Goal: Information Seeking & Learning: Find specific fact

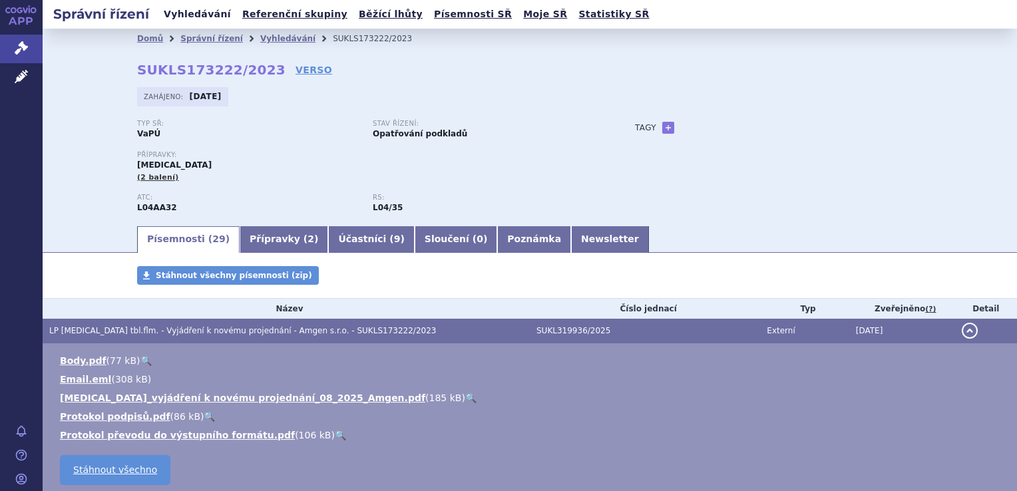
click at [173, 15] on link "Vyhledávání" at bounding box center [197, 14] width 75 height 18
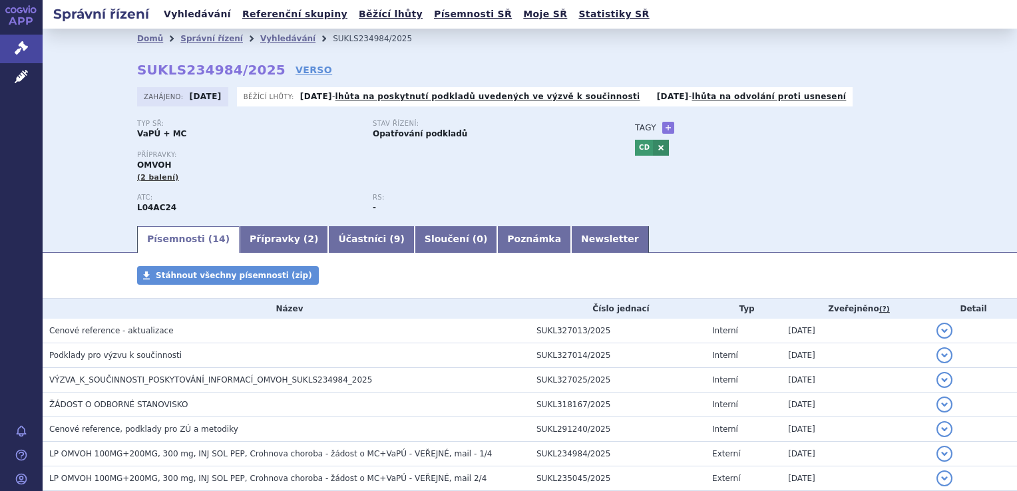
click at [198, 14] on link "Vyhledávání" at bounding box center [197, 14] width 75 height 18
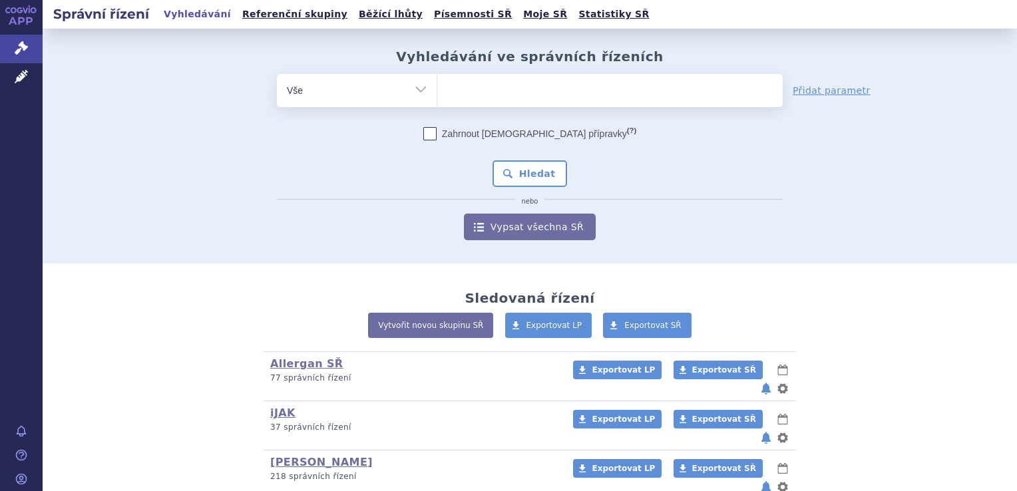
click at [447, 92] on input "search" at bounding box center [450, 89] width 7 height 17
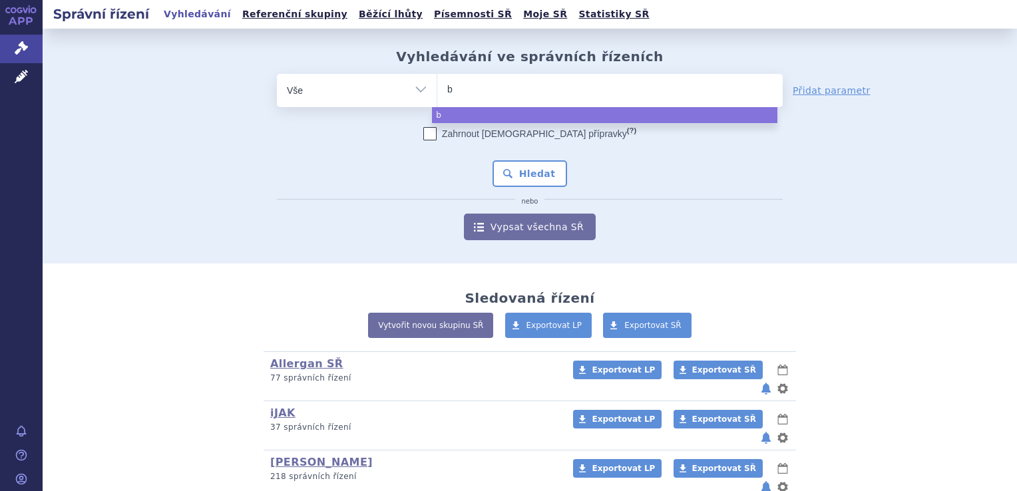
type input "bi"
type input "bim"
type input "bimze"
type input "bimzel"
type input "bimzelx"
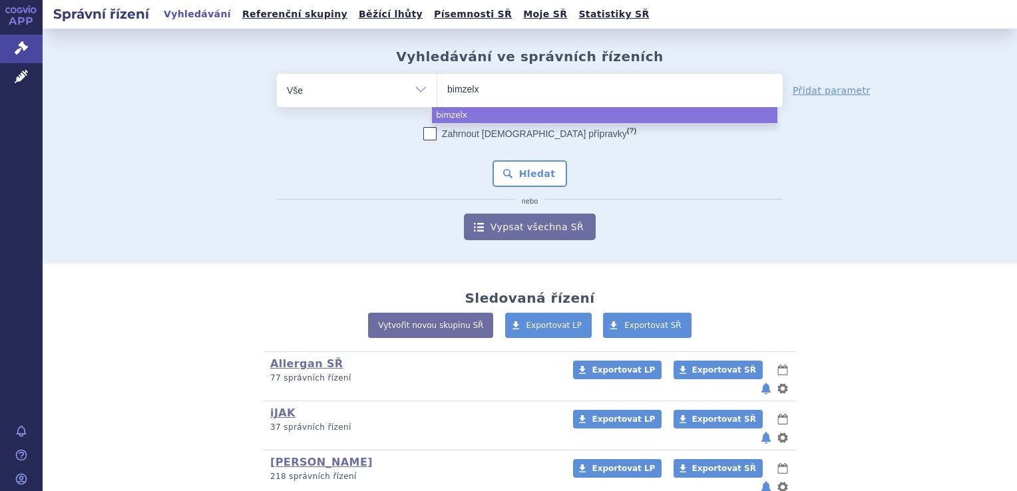
select select "bimzelx"
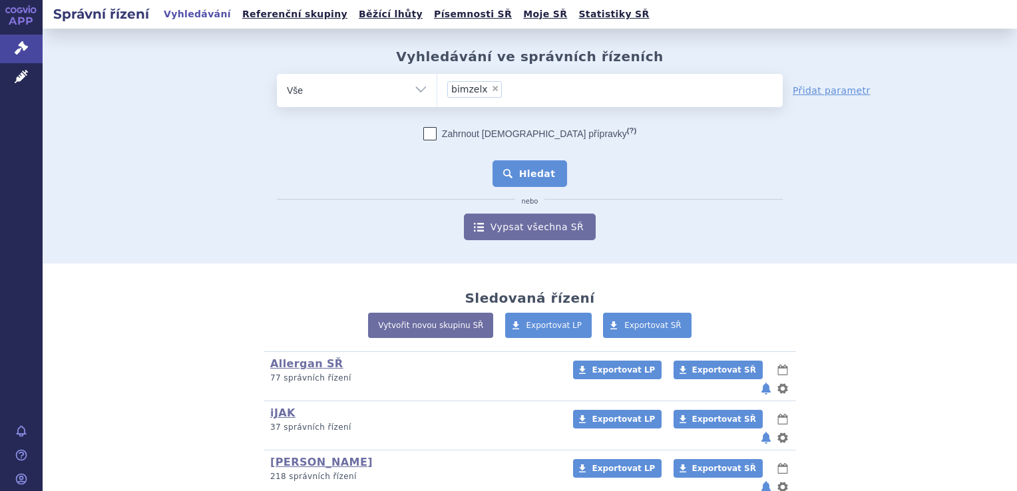
click at [531, 172] on button "Hledat" at bounding box center [529, 173] width 75 height 27
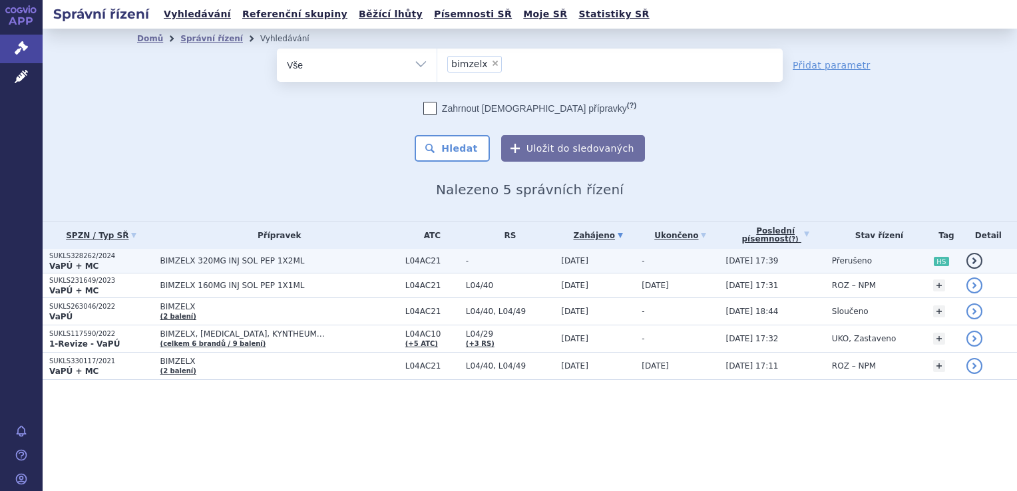
click at [85, 256] on p "SUKLS328262/2024" at bounding box center [101, 255] width 104 height 9
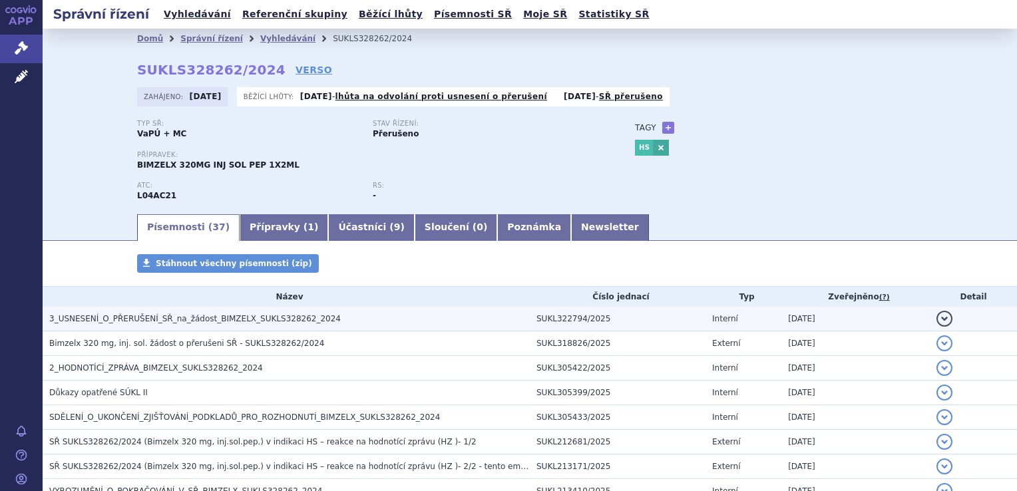
click at [229, 317] on span "3_USNESENÍ_O_PŘERUŠENÍ_SŘ_na_žádost_BIMZELX_SUKLS328262_2024" at bounding box center [194, 318] width 291 height 9
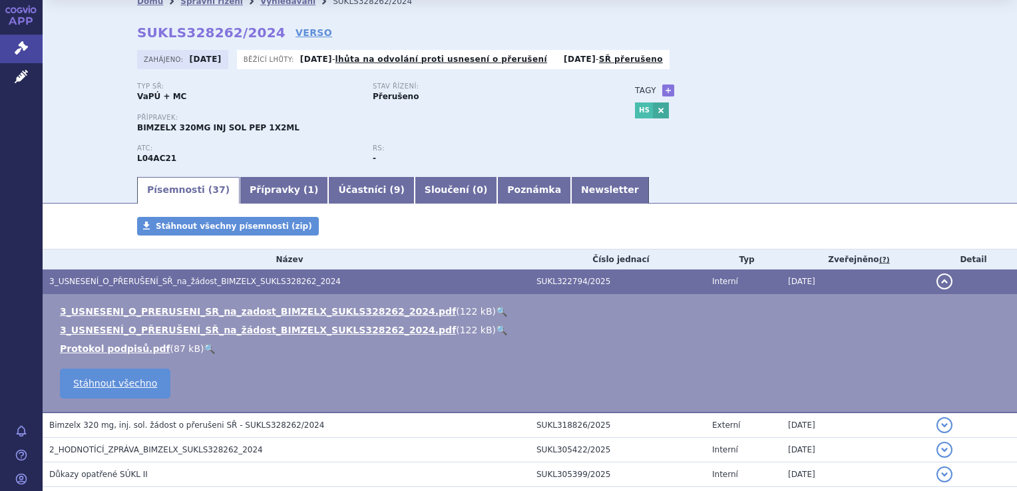
scroll to position [67, 0]
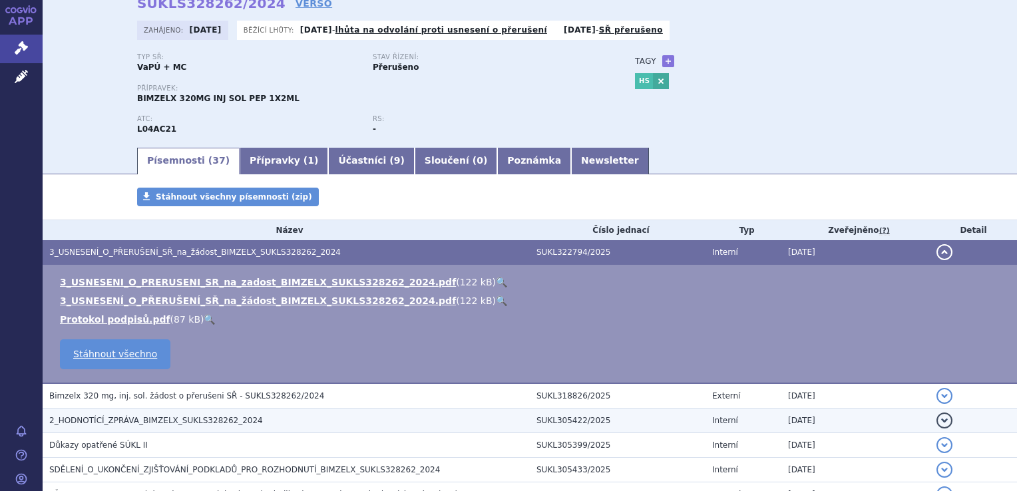
click at [218, 422] on span "2_HODNOTÍCÍ_ZPRÁVA_BIMZELX_SUKLS328262_2024" at bounding box center [156, 420] width 214 height 9
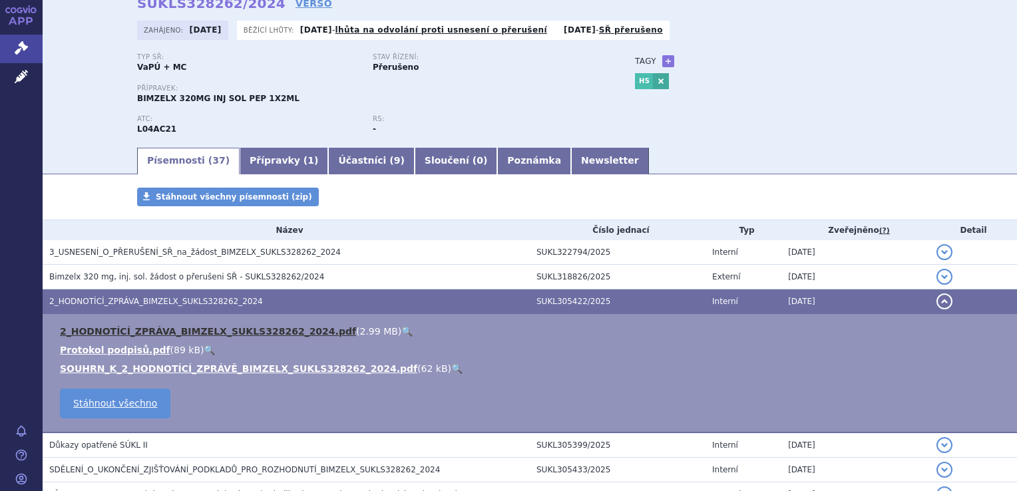
click at [220, 332] on link "2_HODNOTÍCÍ_ZPRÁVA_BIMZELX_SUKLS328262_2024.pdf" at bounding box center [208, 331] width 296 height 11
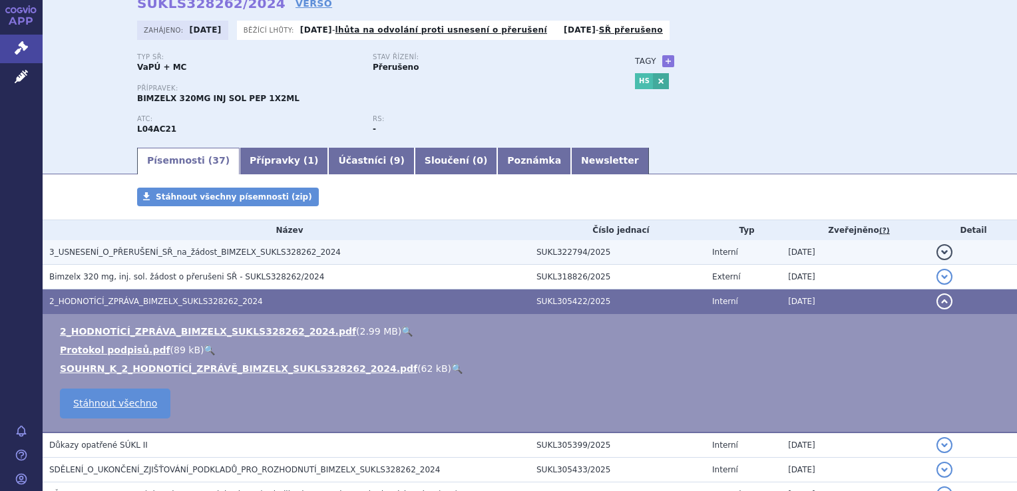
click at [204, 250] on span "3_USNESENÍ_O_PŘERUŠENÍ_SŘ_na_žádost_BIMZELX_SUKLS328262_2024" at bounding box center [194, 252] width 291 height 9
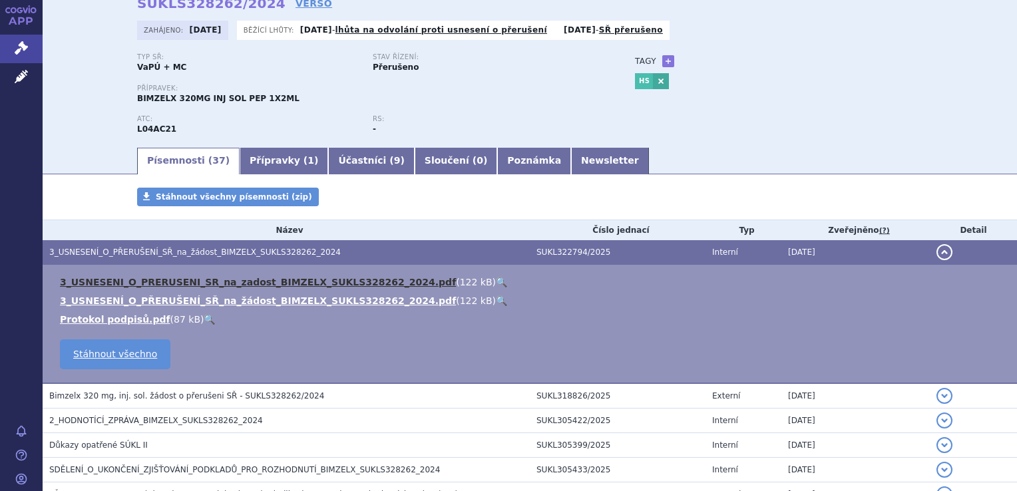
click at [237, 283] on link "3_USNESENI_O_PRERUSENI_SR_na_zadost_BIMZELX_SUKLS328262_2024.pdf" at bounding box center [258, 282] width 396 height 11
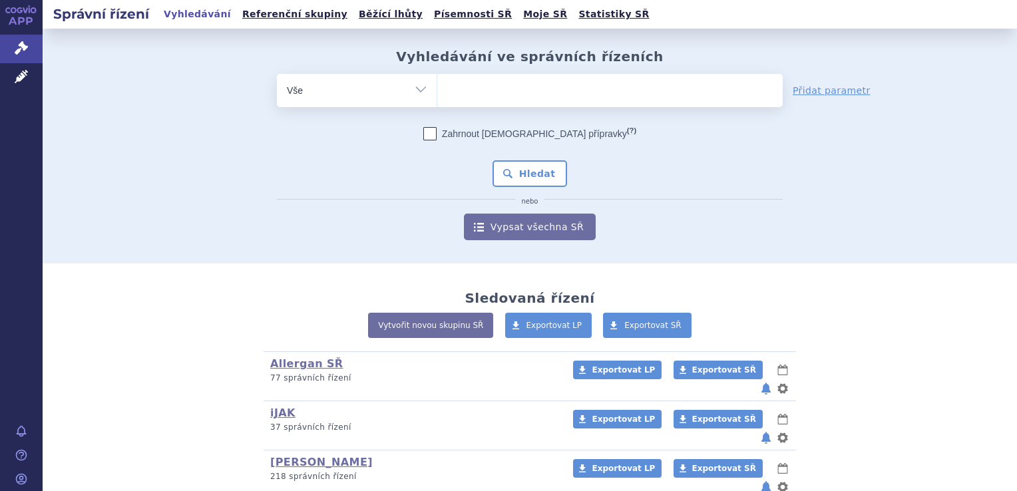
click at [472, 89] on ul at bounding box center [609, 88] width 345 height 28
click at [437, 89] on select at bounding box center [436, 89] width 1 height 33
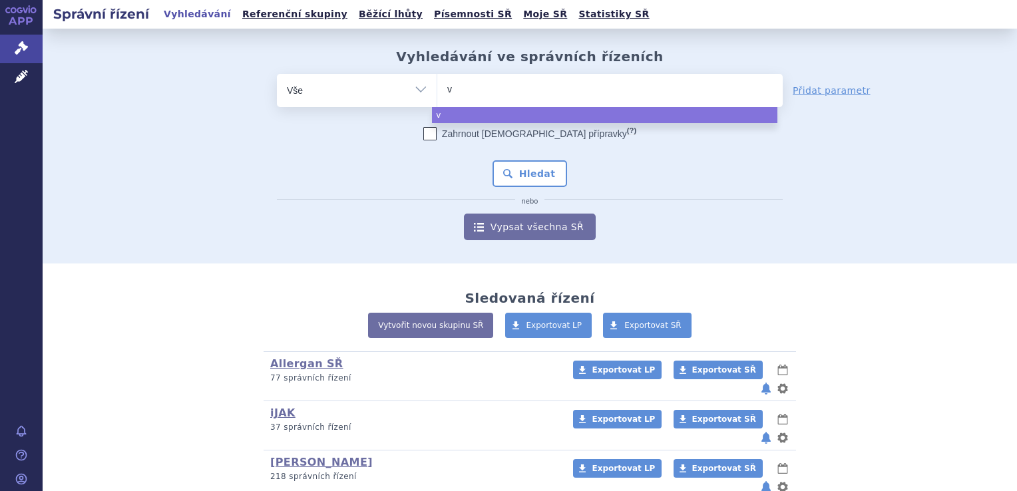
type input "ve"
type input "ven"
type input "venc"
type input "vencly"
type input "venclyx"
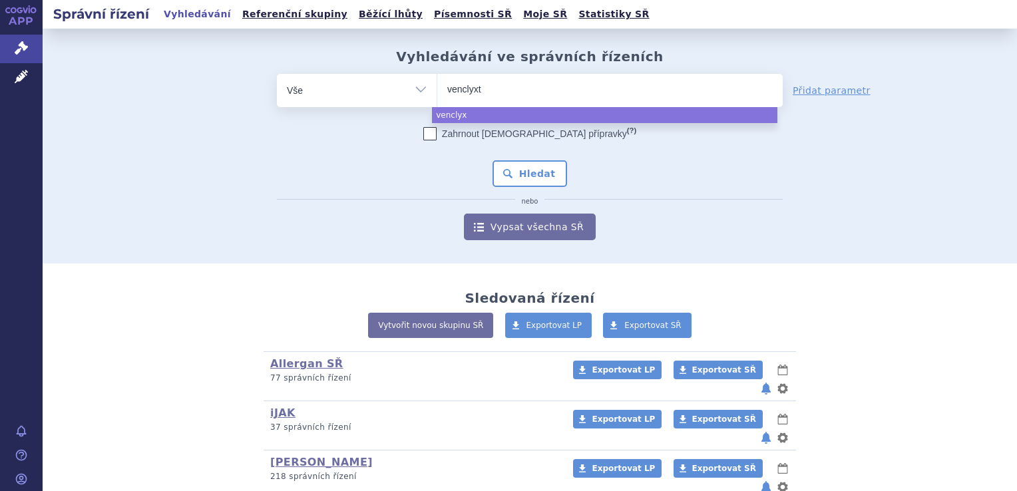
type input "venclyxto"
select select "venclyxto"
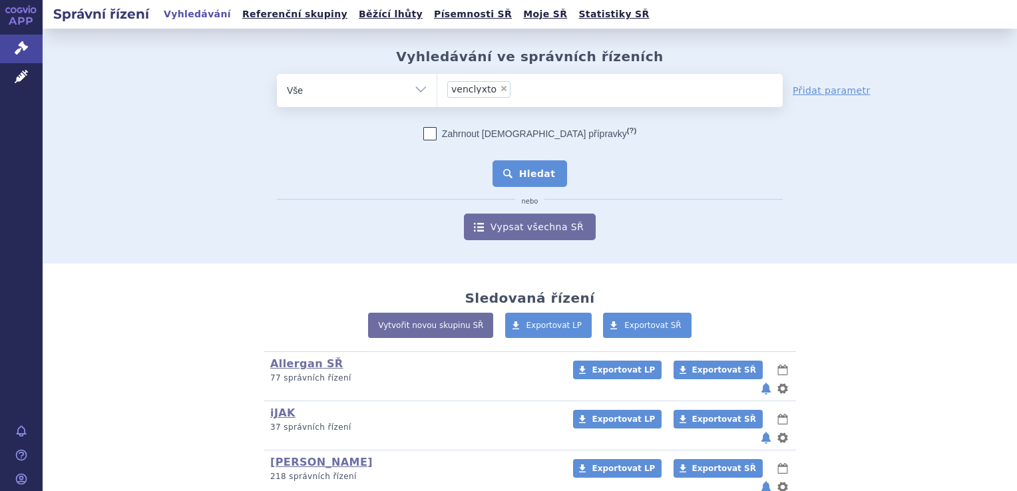
click at [528, 172] on button "Hledat" at bounding box center [529, 173] width 75 height 27
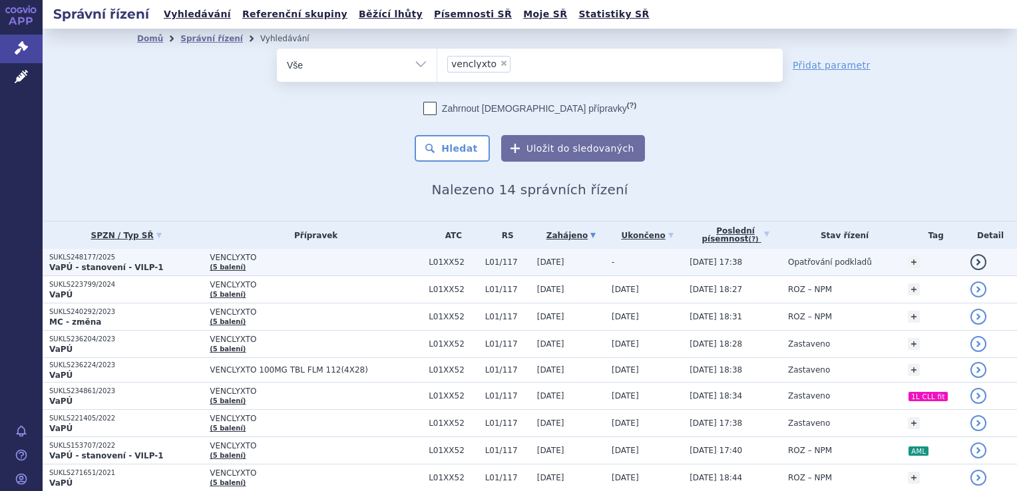
click at [96, 263] on strong "VaPÚ - stanovení - VILP-1" at bounding box center [106, 267] width 114 height 9
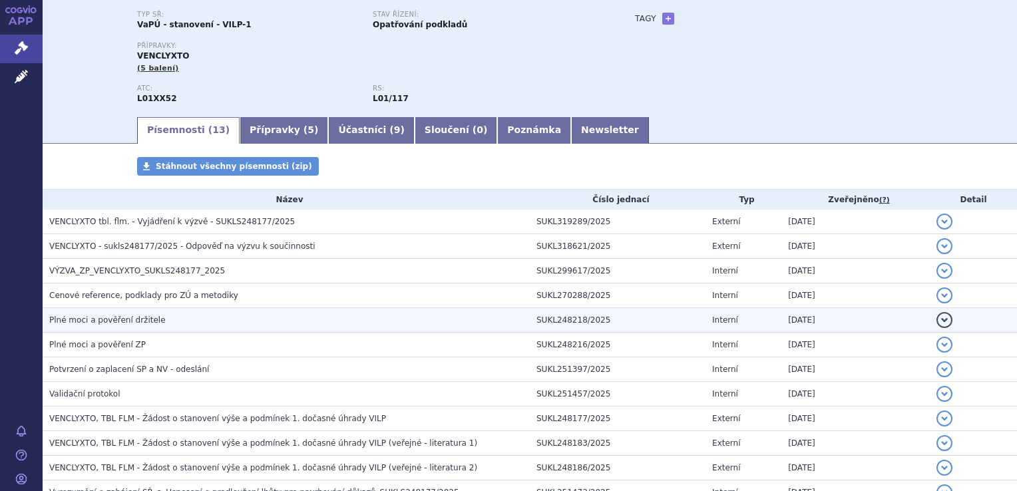
scroll to position [133, 0]
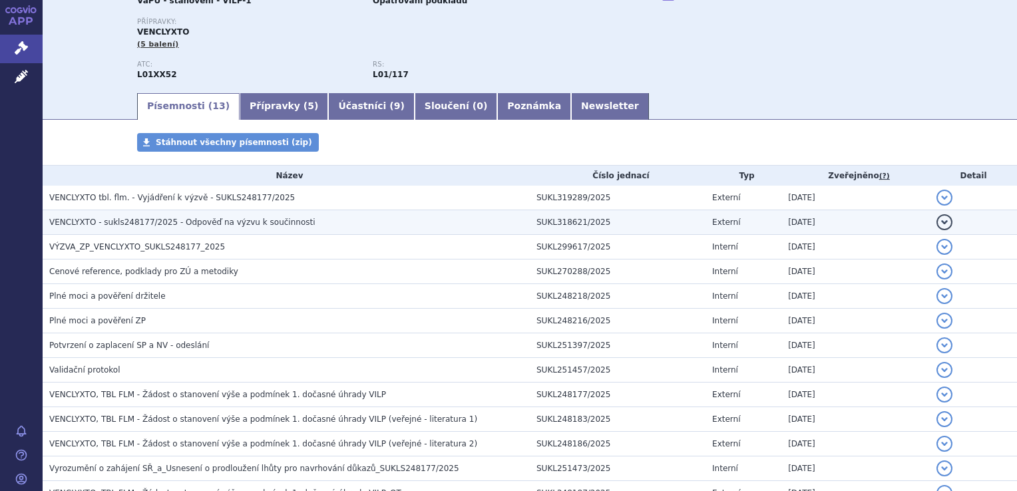
click at [249, 224] on span "VENCLYXTO - sukls248177/2025 - Odpověď na výzvu k součinnosti" at bounding box center [182, 222] width 266 height 9
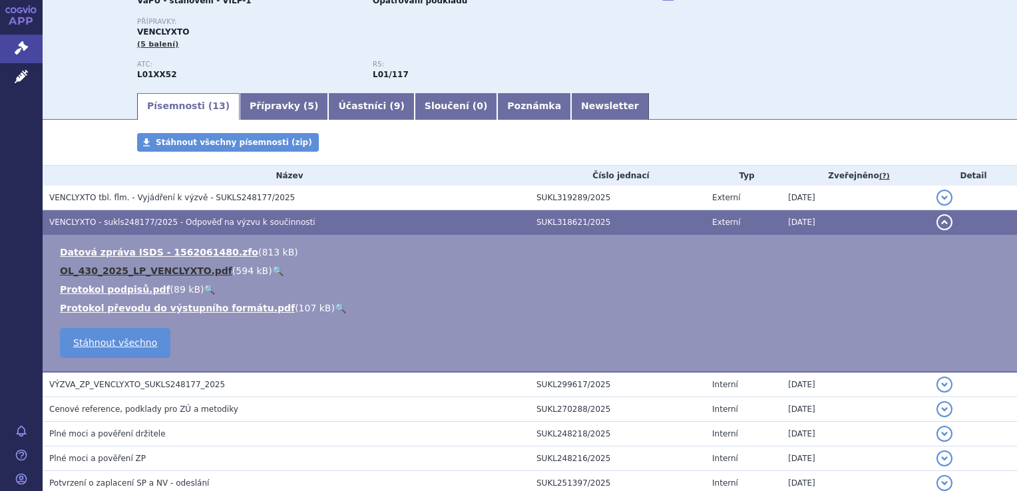
click at [186, 273] on link "OL_430_2025_LP_VENCLYXTO.pdf" at bounding box center [146, 270] width 172 height 11
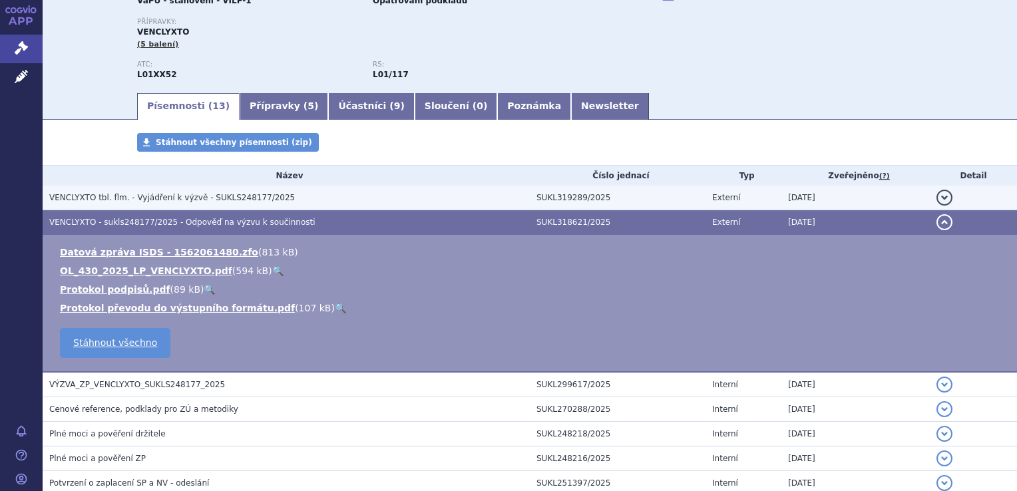
click at [118, 197] on span "VENCLYXTO tbl. flm. - Vyjádření k výzvě - SUKLS248177/2025" at bounding box center [172, 197] width 246 height 9
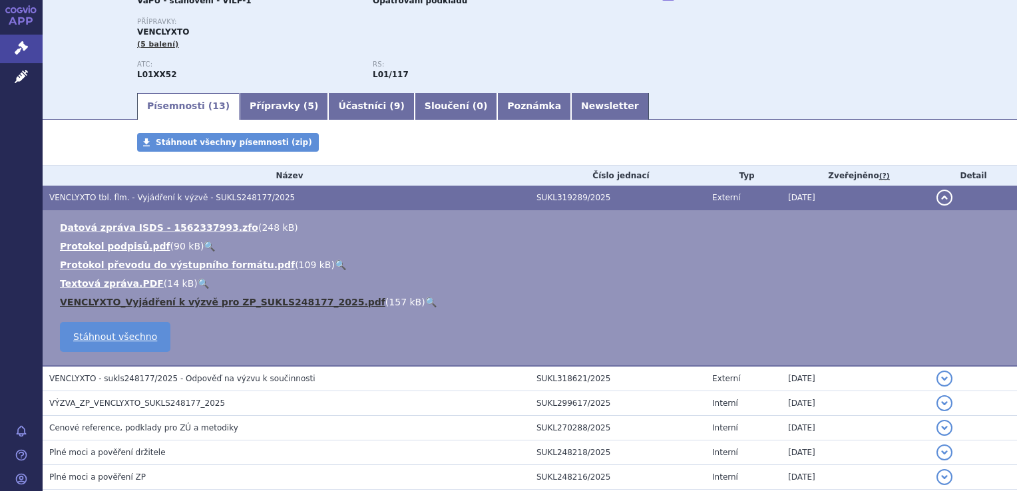
click at [181, 305] on link "VENCLYXTO_Vyjádření k výzvě pro ZP_SUKLS248177_2025.pdf" at bounding box center [222, 302] width 325 height 11
